Goal: Task Accomplishment & Management: Complete application form

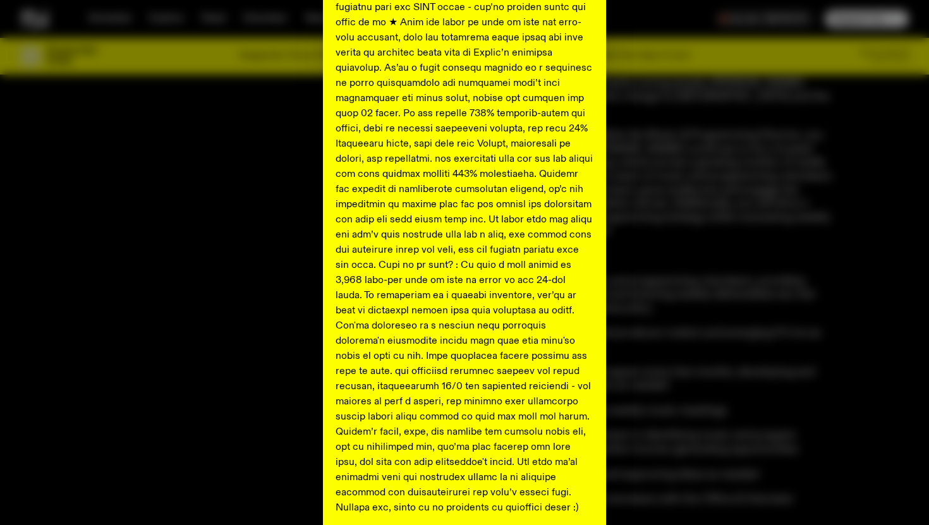
scroll to position [419, 0]
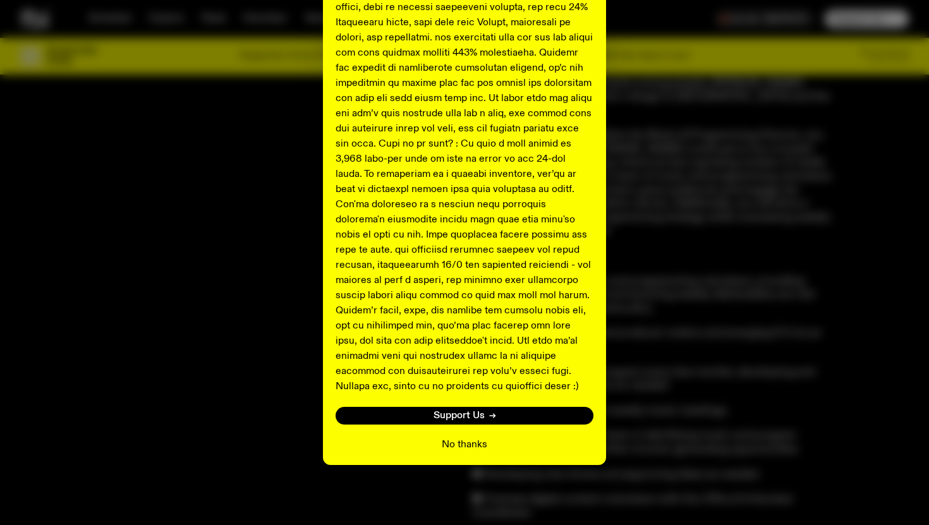
click at [468, 443] on button "No thanks" at bounding box center [465, 445] width 46 height 15
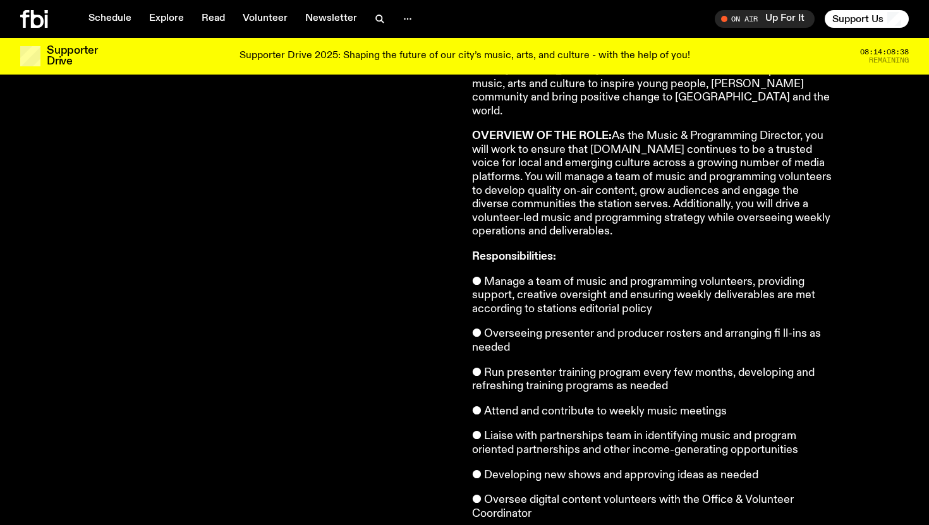
scroll to position [0, 0]
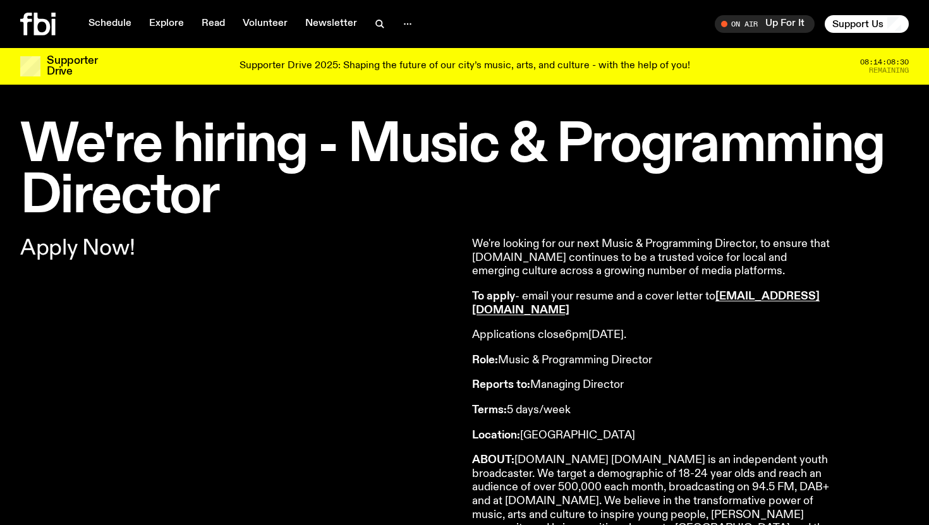
click at [286, 9] on div "Schedule Explore Read Volunteer Newsletter On Air Up For It Tune in live On Air…" at bounding box center [464, 24] width 929 height 48
click at [262, 31] on link "Volunteer" at bounding box center [265, 24] width 60 height 18
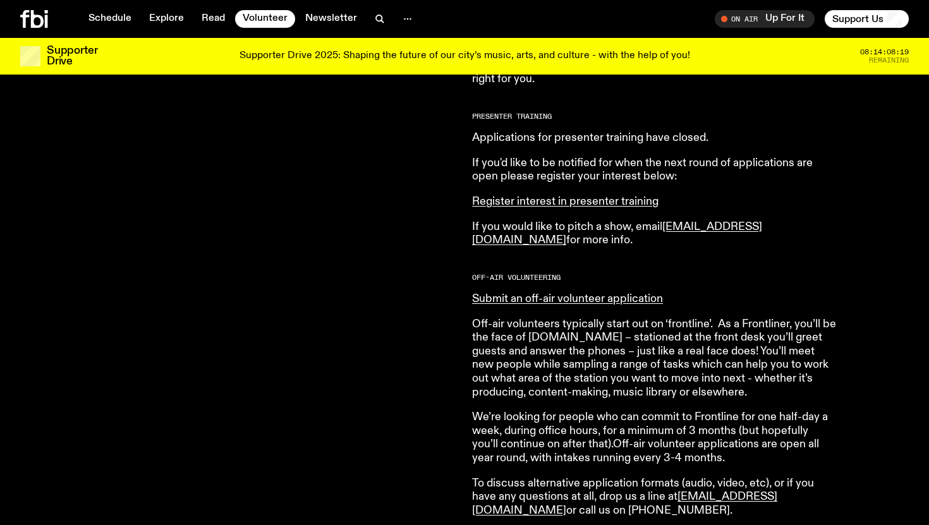
scroll to position [556, 0]
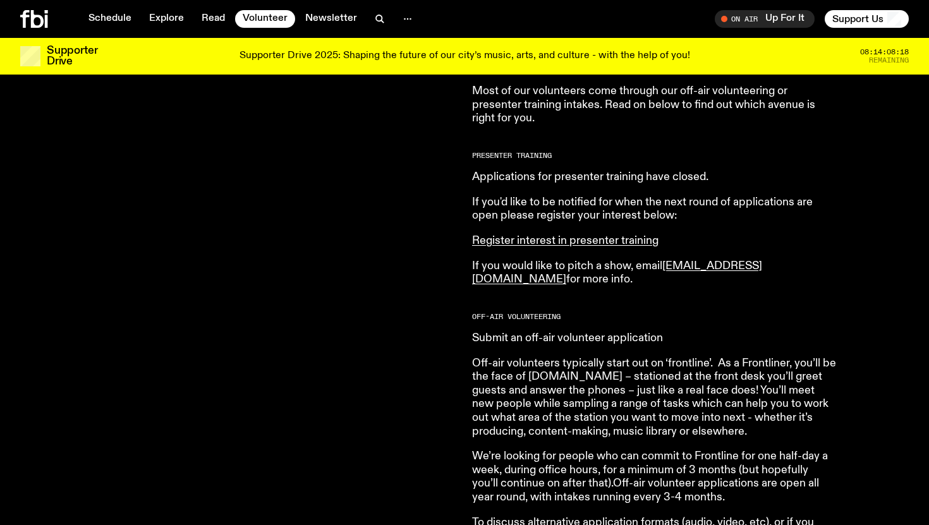
click at [542, 340] on link "Submit an off-air volunteer application" at bounding box center [567, 338] width 191 height 11
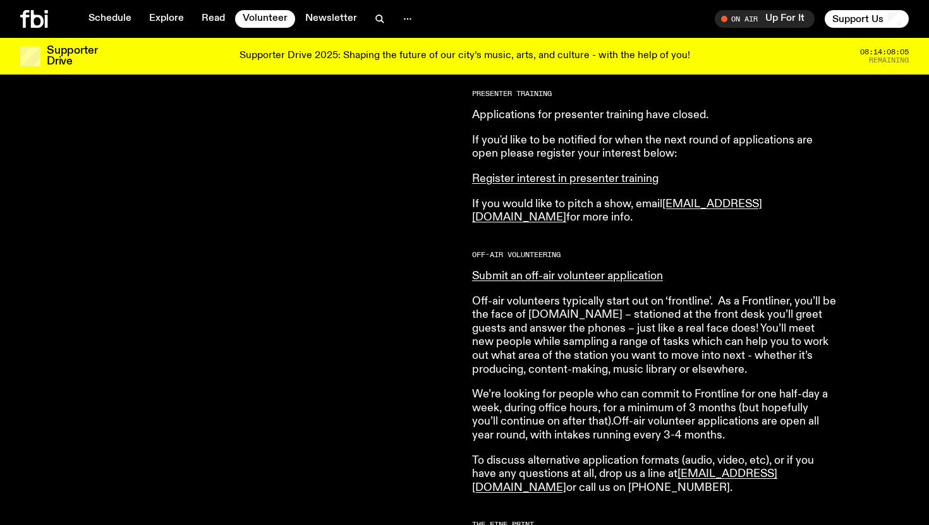
scroll to position [618, 0]
click at [612, 427] on p "We’re looking for people who can commit to Frontline for one half-day a week, d…" at bounding box center [654, 416] width 364 height 54
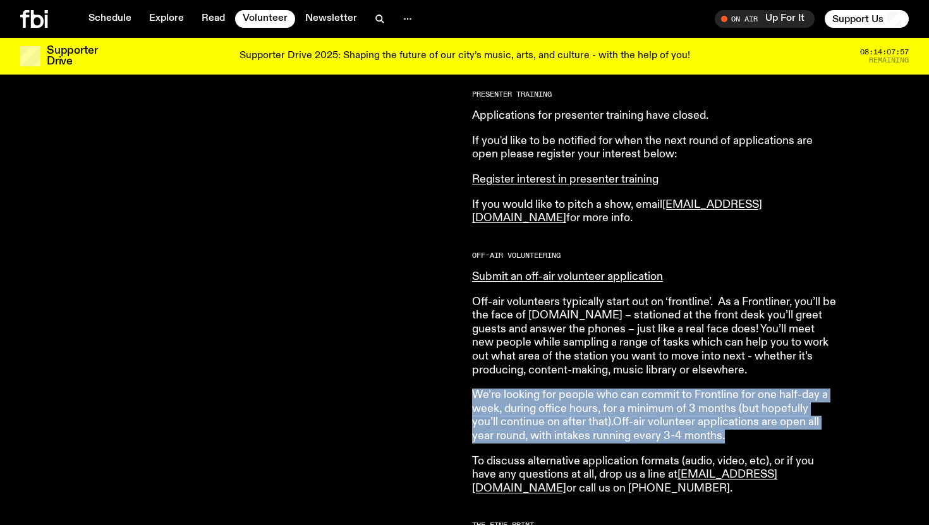
click at [612, 427] on p "We’re looking for people who can commit to Frontline for one half-day a week, d…" at bounding box center [654, 416] width 364 height 54
click at [632, 413] on p "We’re looking for people who can commit to Frontline for one half-day a week, d…" at bounding box center [654, 416] width 364 height 54
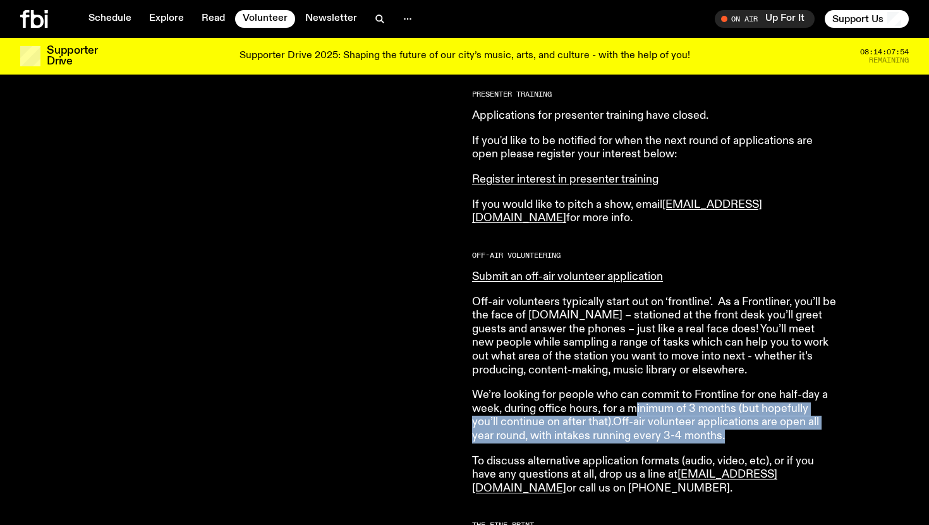
drag, startPoint x: 635, startPoint y: 403, endPoint x: 651, endPoint y: 450, distance: 49.0
click at [651, 450] on article "[DOMAIN_NAME] is made up of a bustling community of passionate and dedicated vo…" at bounding box center [654, 308] width 364 height 811
